Goal: Information Seeking & Learning: Learn about a topic

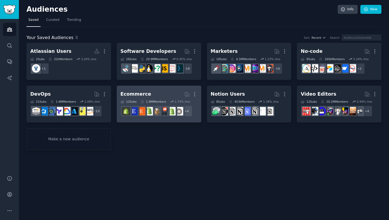
click at [147, 90] on h2 "Ecommerce More" at bounding box center [159, 93] width 77 height 9
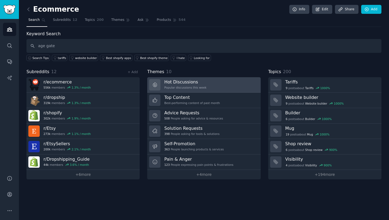
type input "age gate"
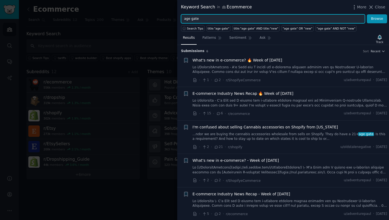
click at [213, 18] on input "age gate" at bounding box center [273, 18] width 184 height 9
click at [367, 14] on button "Browse" at bounding box center [377, 18] width 20 height 9
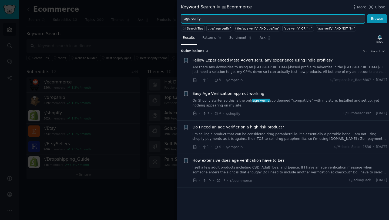
drag, startPoint x: 228, startPoint y: 18, endPoint x: 172, endPoint y: 18, distance: 56.2
click at [172, 18] on div "Keyword Search in Ecommerce More Close age verify Browse Search Tips title:"age…" at bounding box center [194, 110] width 389 height 220
type input "uk age"
click at [367, 14] on button "Browse" at bounding box center [377, 18] width 20 height 9
